Goal: Task Accomplishment & Management: Manage account settings

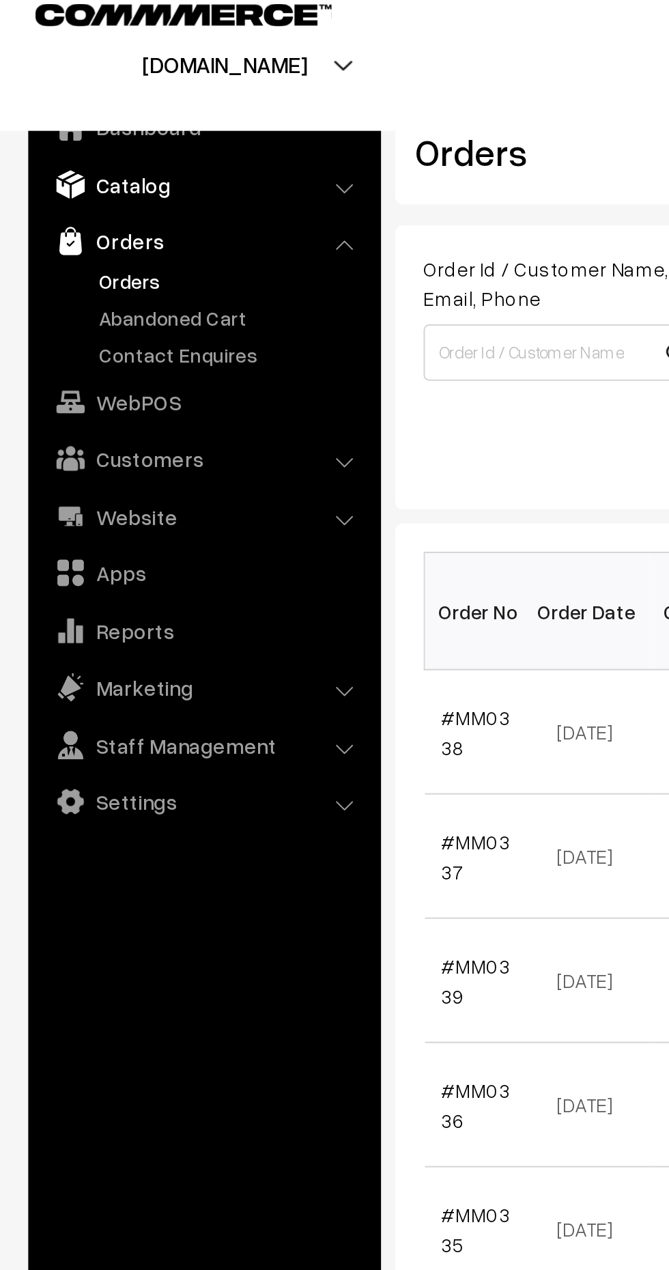
click at [100, 109] on link "Catalog" at bounding box center [98, 105] width 163 height 25
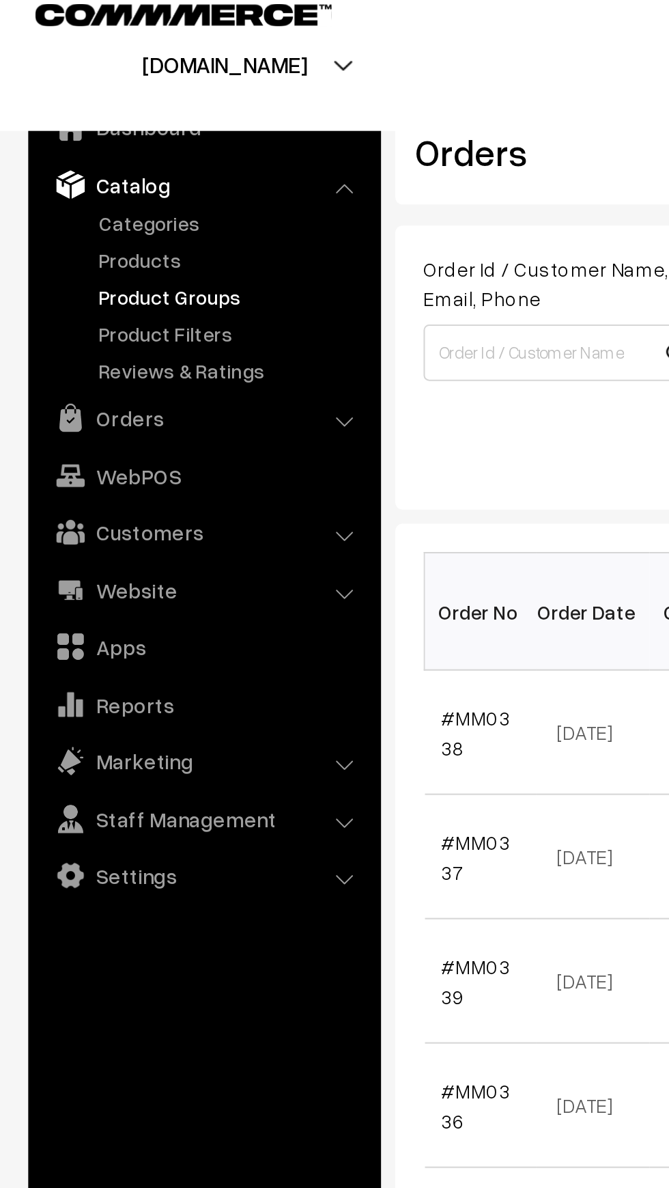
click at [86, 154] on link "Product Groups" at bounding box center [111, 159] width 135 height 14
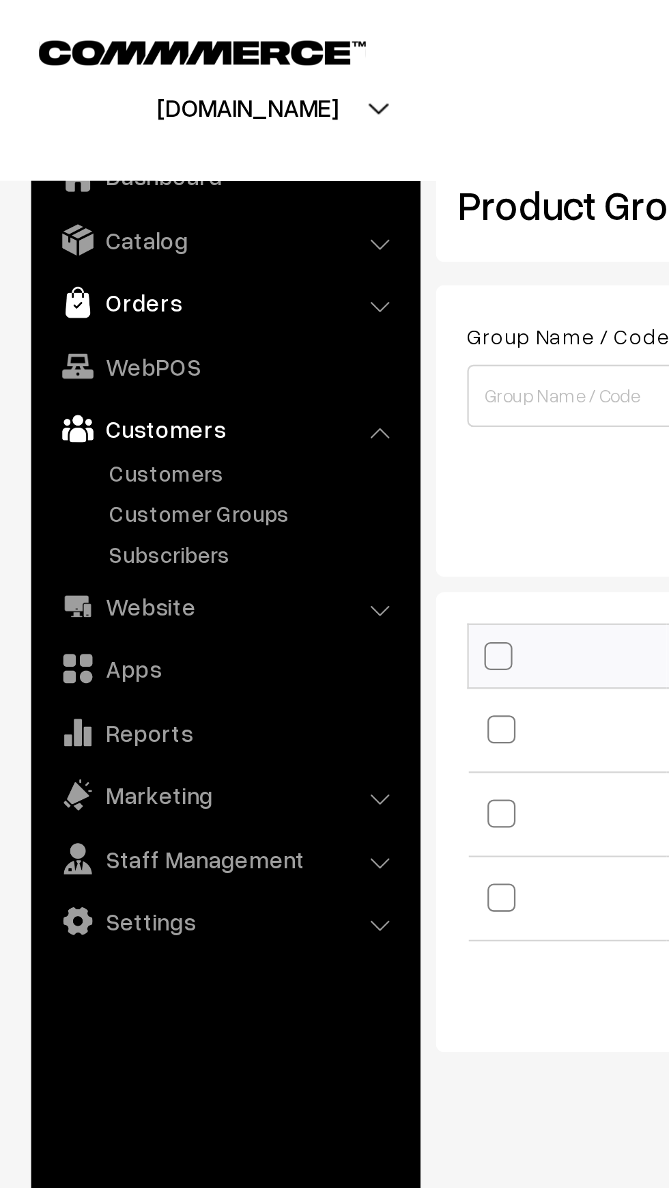
click at [96, 136] on link "Orders" at bounding box center [98, 132] width 163 height 25
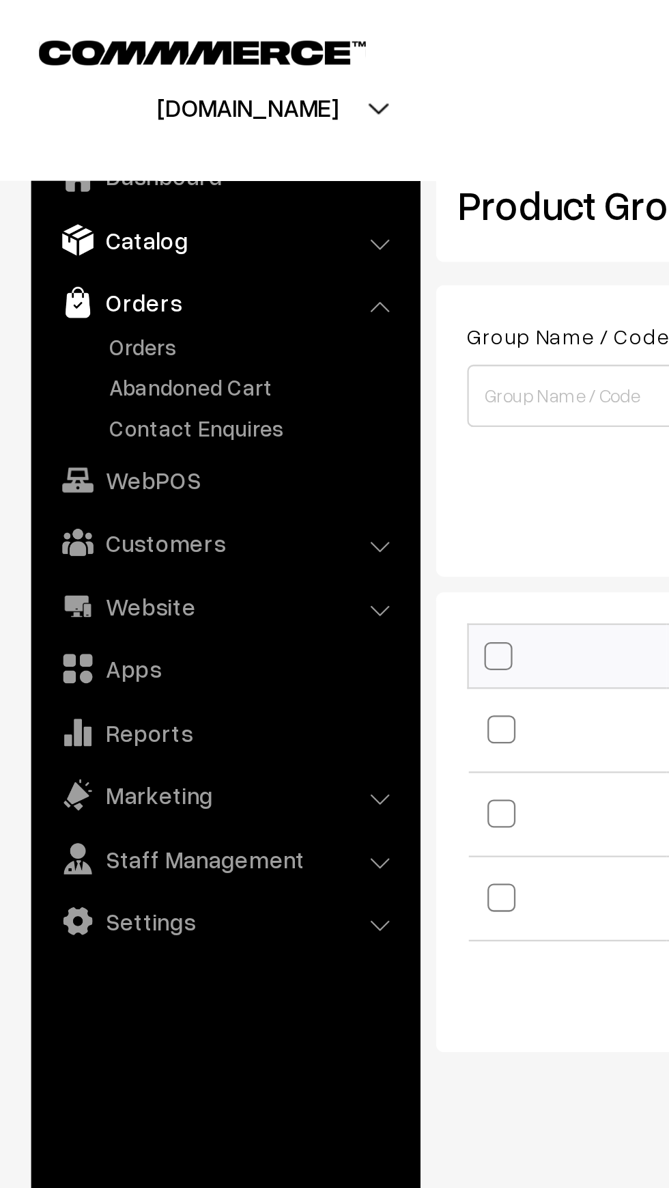
click at [94, 115] on link "Catalog" at bounding box center [98, 105] width 163 height 25
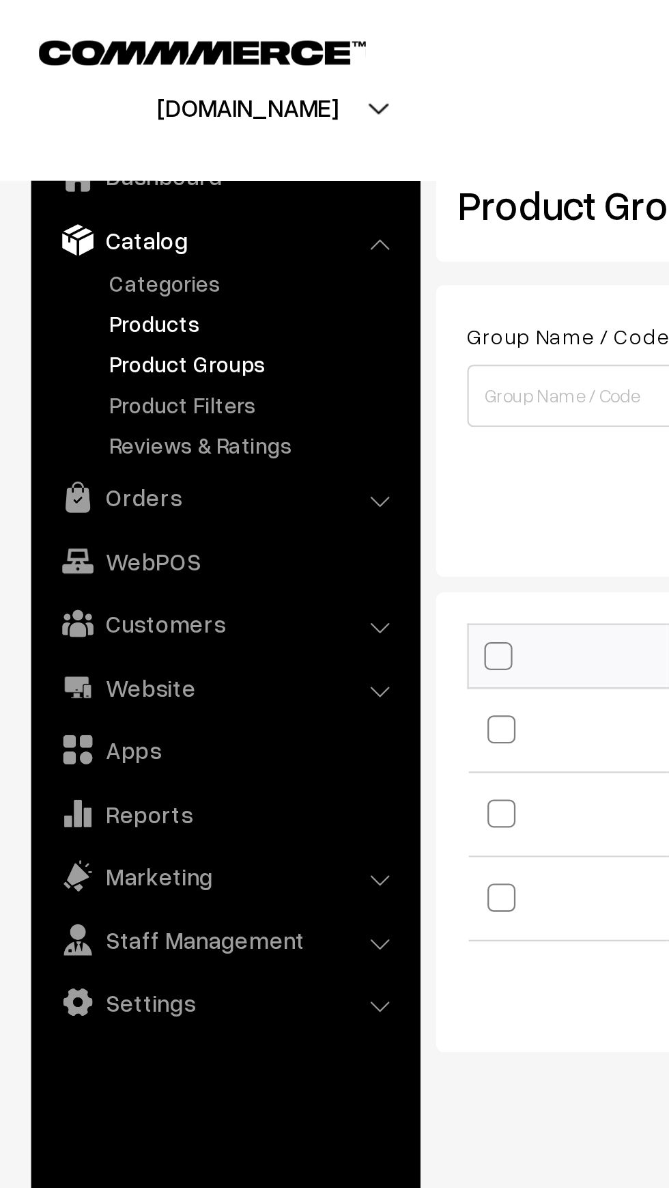
click at [85, 143] on link "Products" at bounding box center [111, 142] width 135 height 14
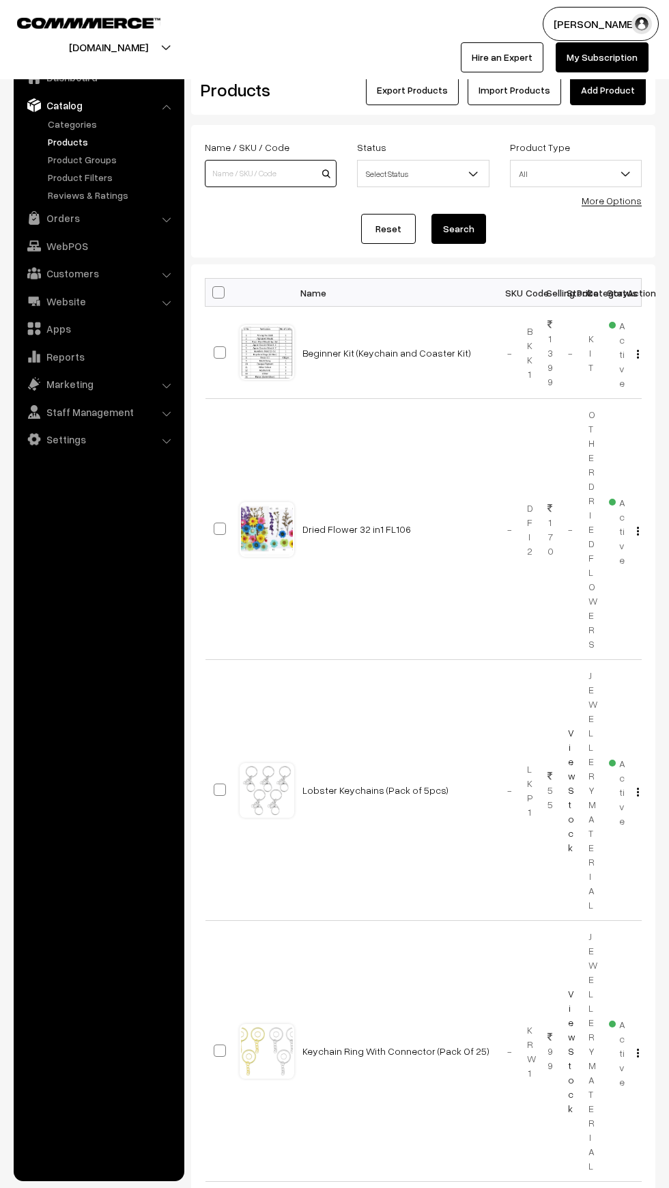
click at [266, 173] on input at bounding box center [271, 173] width 132 height 27
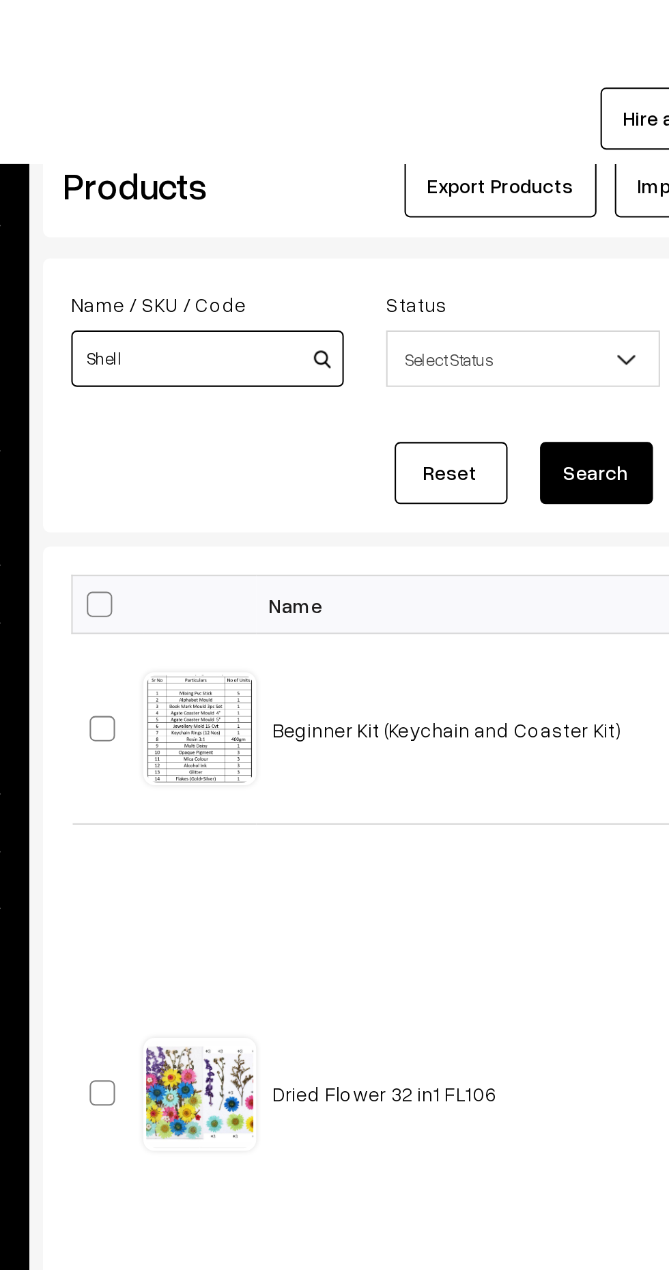
type input "Shell"
click at [476, 234] on button "Search" at bounding box center [459, 229] width 55 height 30
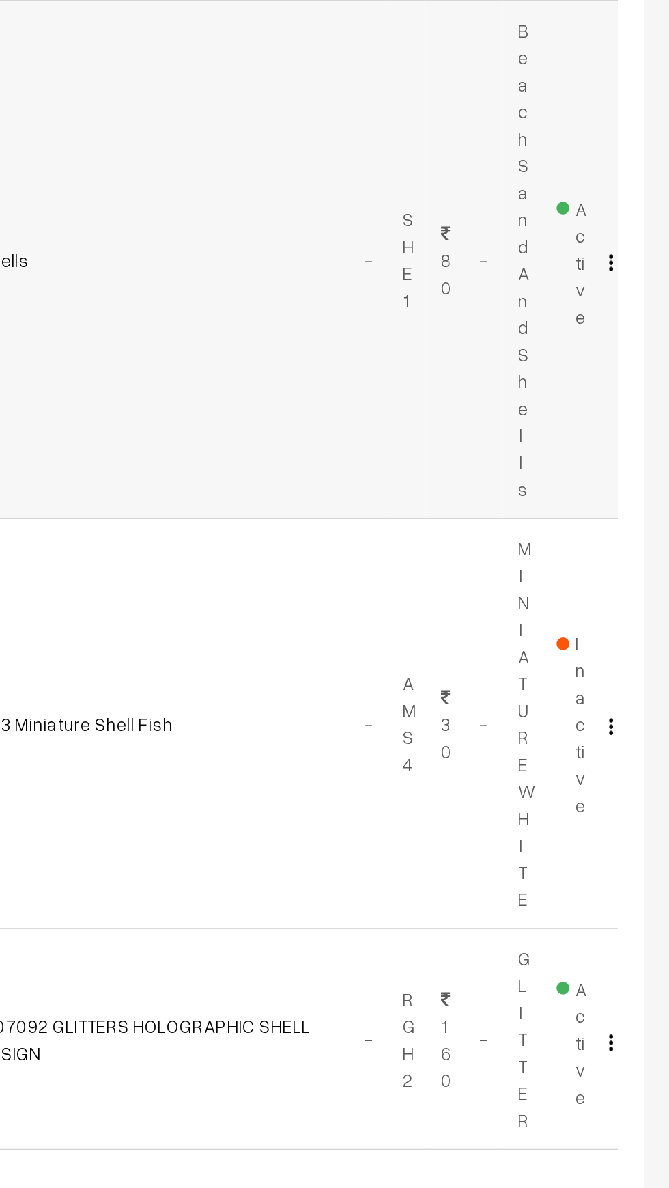
click at [638, 441] on img "button" at bounding box center [638, 445] width 2 height 9
click at [460, 620] on td "AF3 Miniature Shell Fish" at bounding box center [396, 691] width 205 height 218
click at [638, 441] on img "button" at bounding box center [638, 445] width 2 height 9
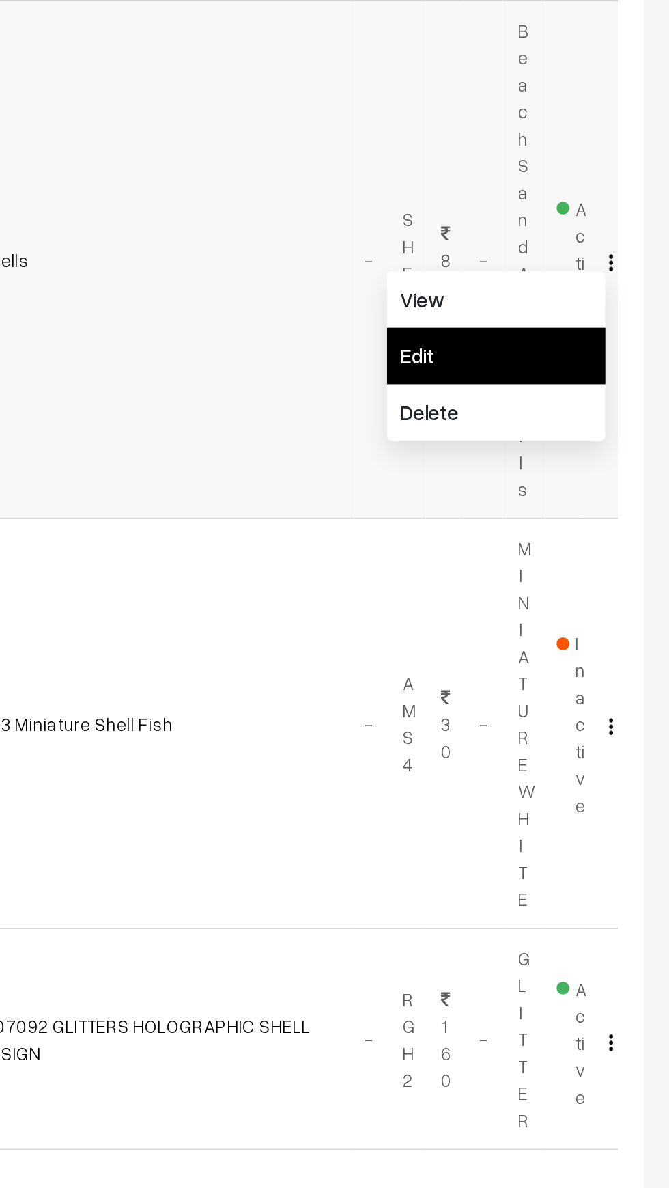
click at [561, 488] on link "Edit" at bounding box center [577, 495] width 116 height 30
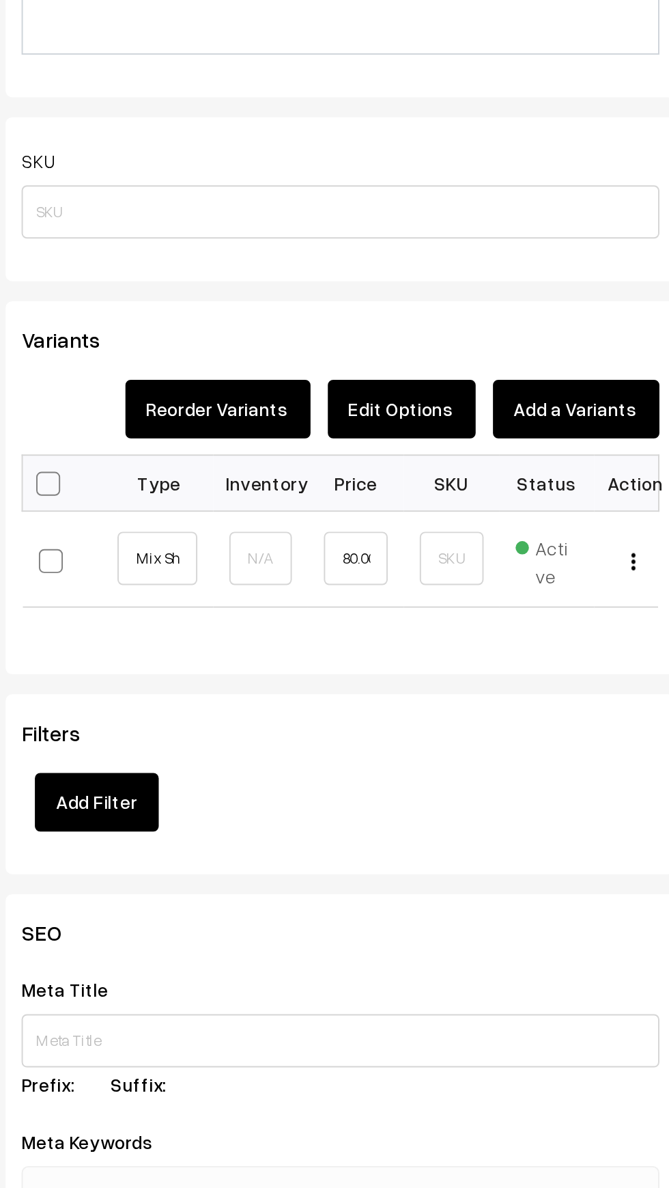
scroll to position [713, 0]
click at [322, 546] on input "text" at bounding box center [322, 540] width 33 height 27
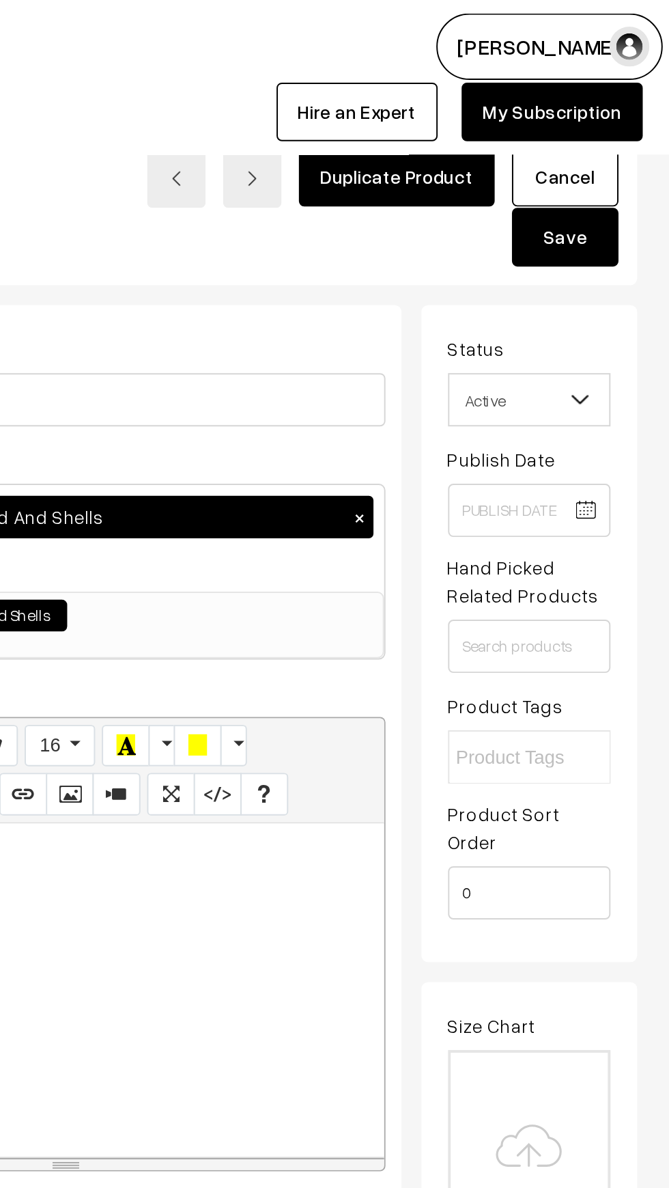
scroll to position [0, 0]
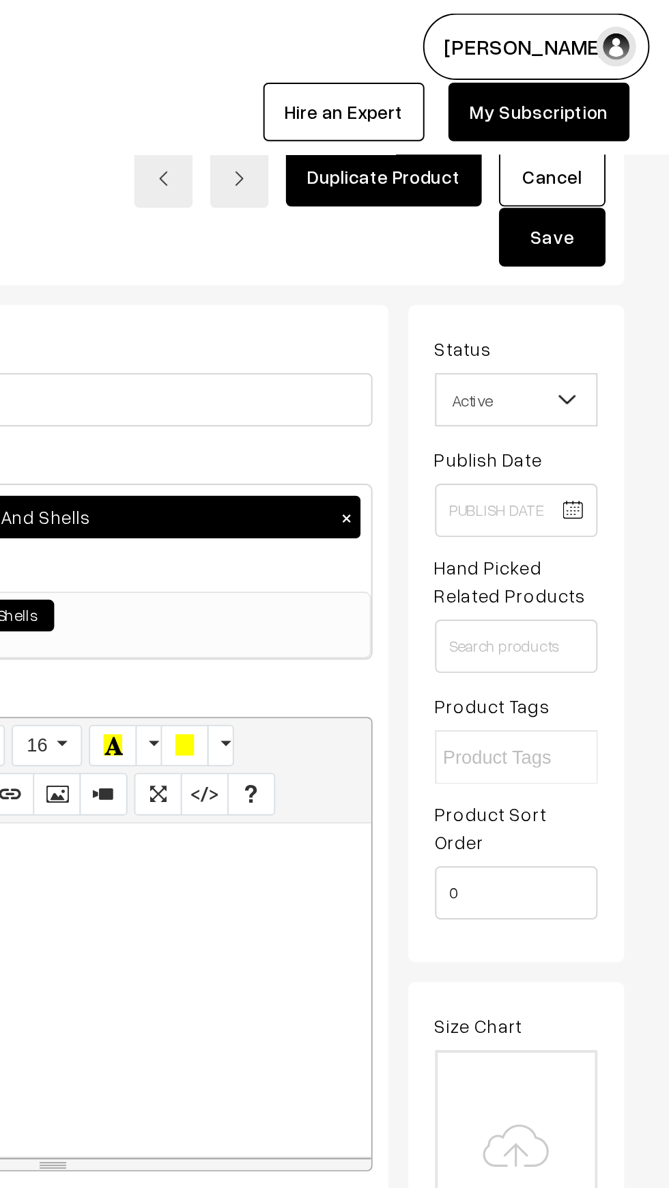
type input "10"
click at [628, 133] on button "Save" at bounding box center [609, 122] width 55 height 30
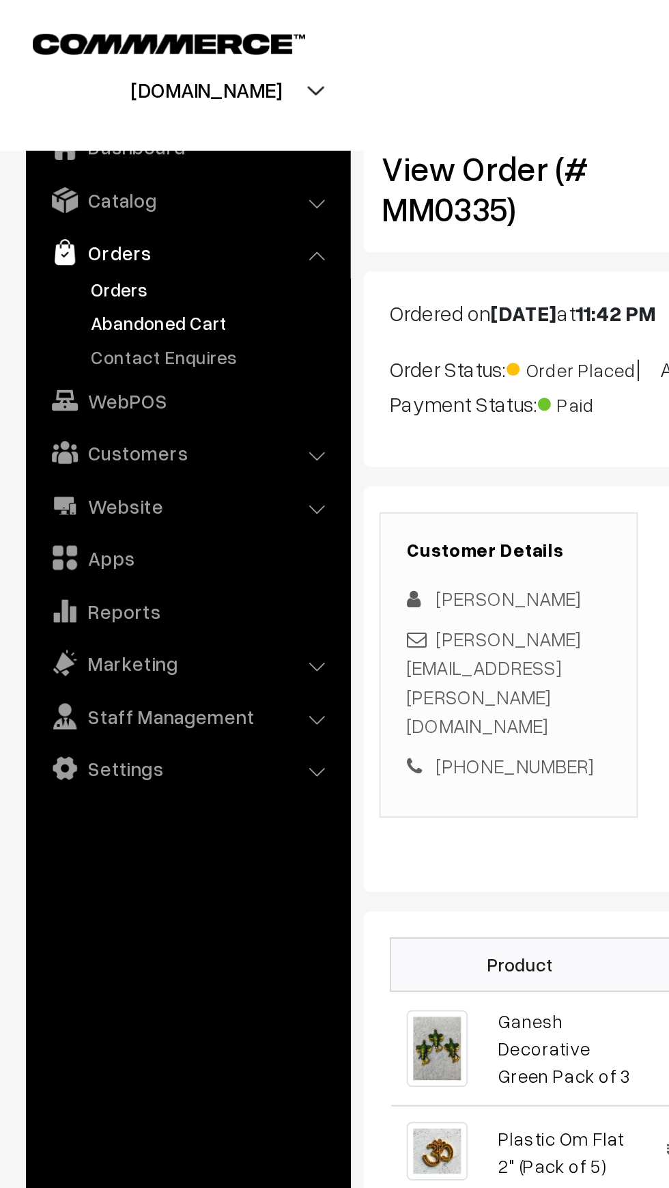
click at [102, 165] on link "Abandoned Cart" at bounding box center [111, 170] width 135 height 14
